Goal: Navigation & Orientation: Find specific page/section

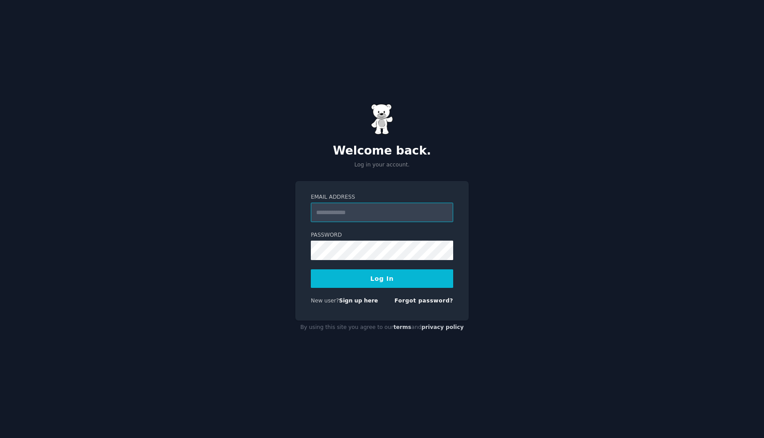
type input "**********"
click at [385, 271] on button "Log In" at bounding box center [382, 279] width 142 height 19
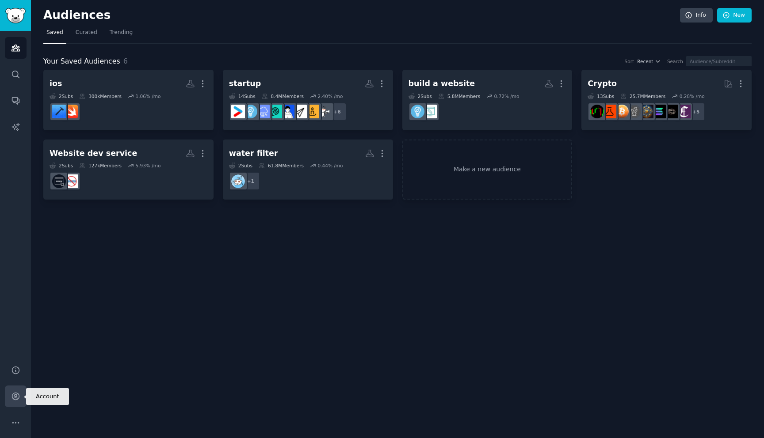
click at [10, 402] on link "Account" at bounding box center [16, 397] width 22 height 22
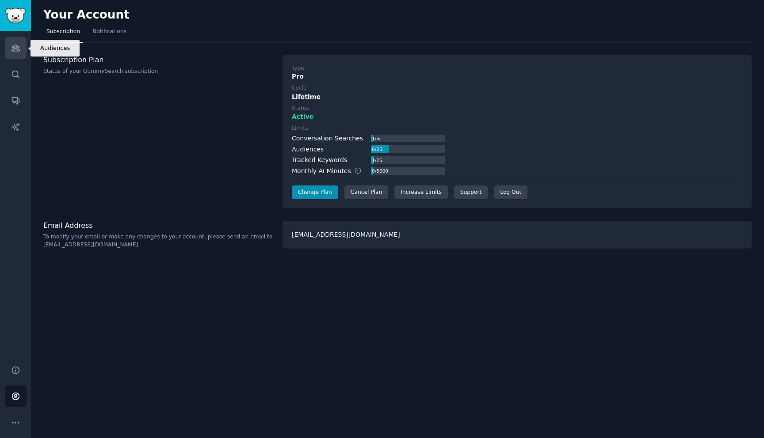
click at [20, 46] on link "Audiences" at bounding box center [16, 48] width 22 height 22
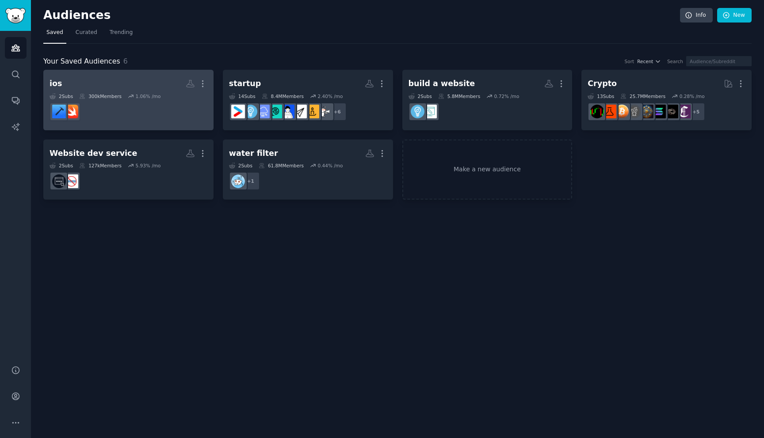
click at [174, 103] on dd at bounding box center [128, 111] width 158 height 25
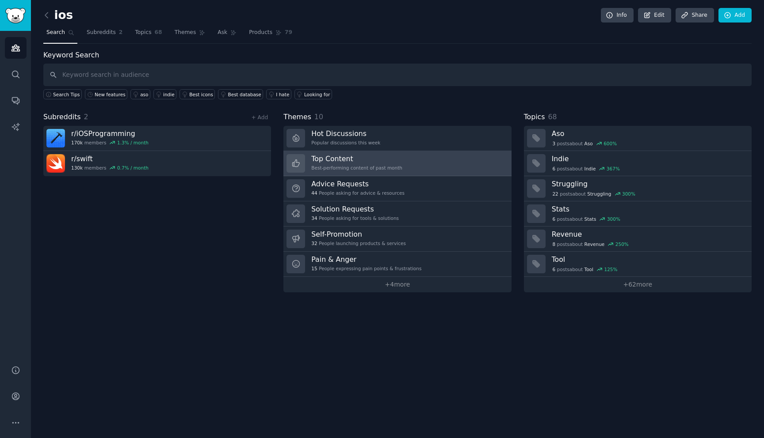
click at [374, 166] on div "Best-performing content of past month" at bounding box center [356, 168] width 91 height 6
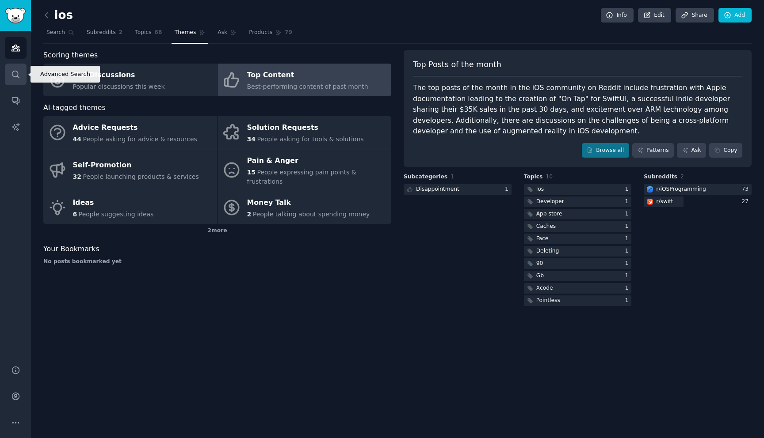
click at [16, 72] on icon "Sidebar" at bounding box center [15, 74] width 9 height 9
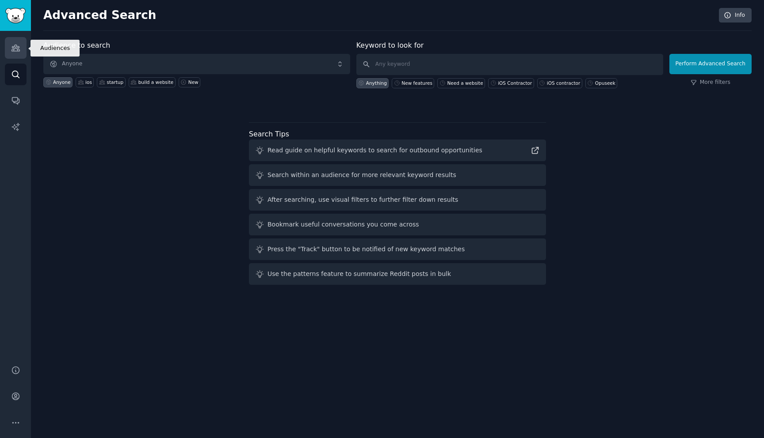
click at [18, 46] on icon "Sidebar" at bounding box center [15, 47] width 9 height 9
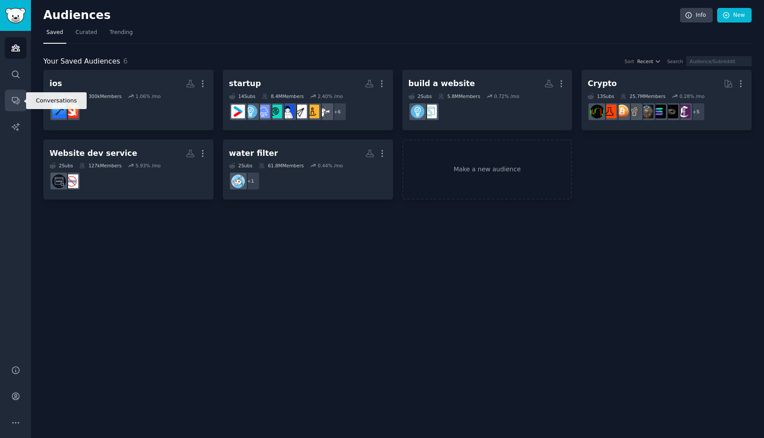
click at [7, 101] on link "Conversations" at bounding box center [16, 101] width 22 height 22
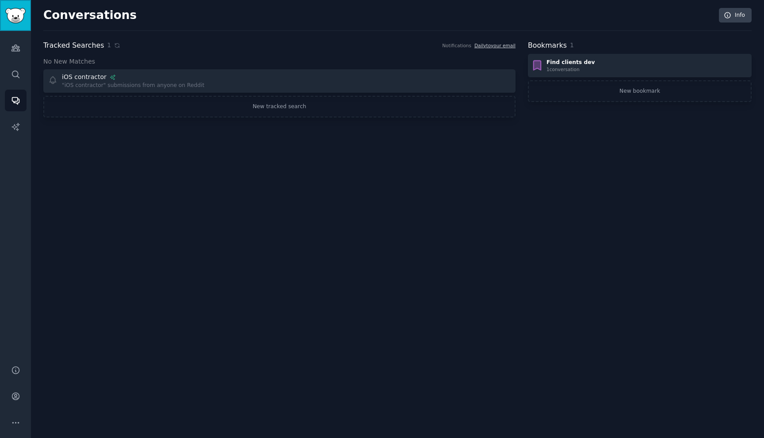
click at [20, 16] on img "Sidebar" at bounding box center [15, 15] width 20 height 15
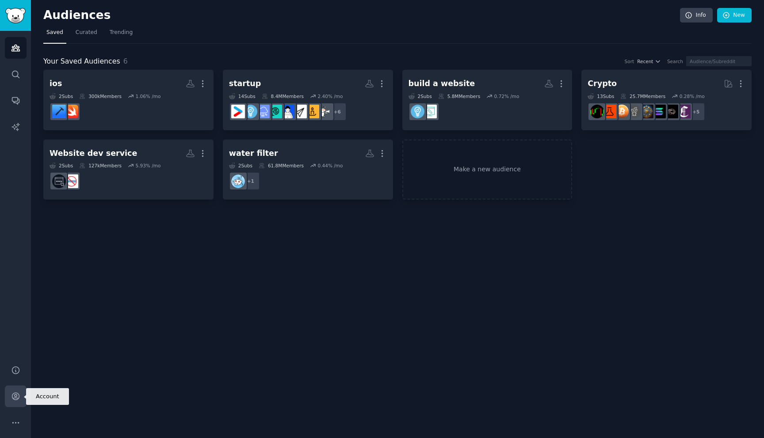
click at [11, 392] on icon "Sidebar" at bounding box center [15, 396] width 9 height 9
